Goal: Task Accomplishment & Management: Use online tool/utility

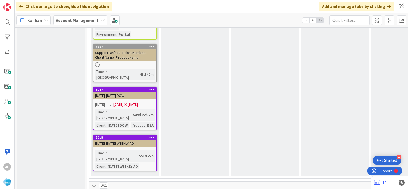
scroll to position [1011, 0]
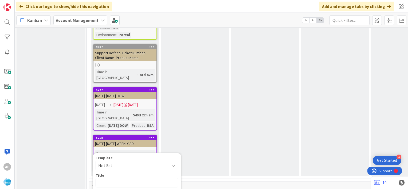
click at [171, 163] on icon at bounding box center [173, 165] width 4 height 4
click at [173, 163] on icon at bounding box center [173, 165] width 4 height 4
click at [162, 162] on span "Not Set" at bounding box center [131, 165] width 67 height 7
click at [170, 161] on span "Not Set" at bounding box center [137, 166] width 83 height 10
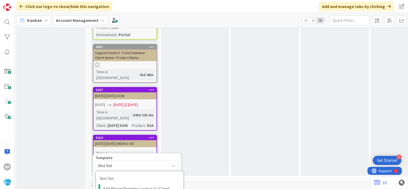
click at [170, 161] on span "Not Set" at bounding box center [137, 166] width 83 height 10
click at [173, 161] on span "Not Set" at bounding box center [137, 166] width 83 height 10
click at [173, 163] on icon at bounding box center [173, 165] width 4 height 4
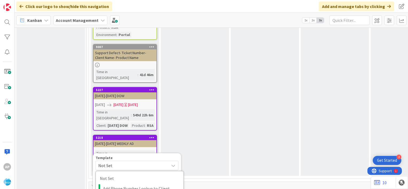
click at [173, 163] on icon at bounding box center [173, 165] width 4 height 4
drag, startPoint x: 173, startPoint y: 53, endPoint x: 191, endPoint y: 42, distance: 21.4
click at [191, 42] on div "Design Add Card..." at bounding box center [195, 62] width 68 height 228
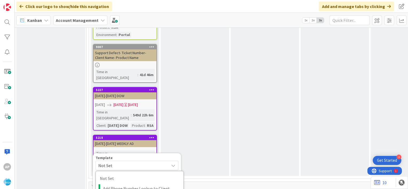
click at [195, 58] on div "Design Add Card..." at bounding box center [195, 62] width 68 height 228
